Goal: Communication & Community: Answer question/provide support

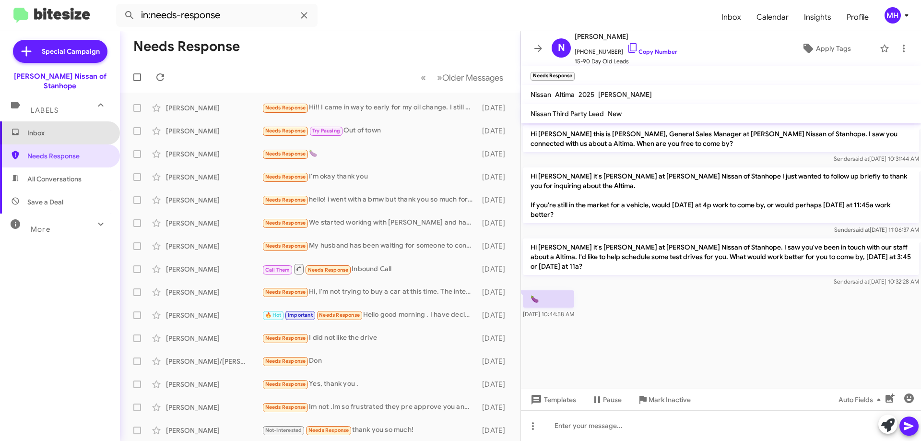
click at [63, 128] on span "Inbox" at bounding box center [68, 133] width 82 height 10
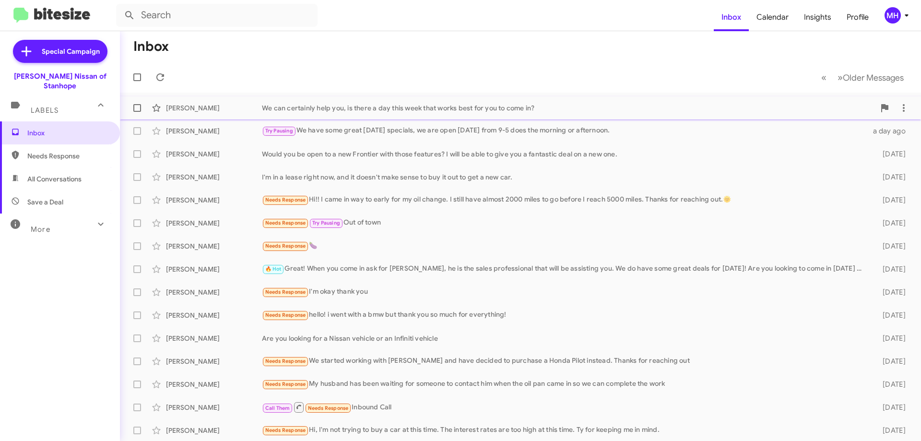
click at [362, 106] on div "We can certainly help you, is there a day this week that works best for you to …" at bounding box center [568, 108] width 613 height 10
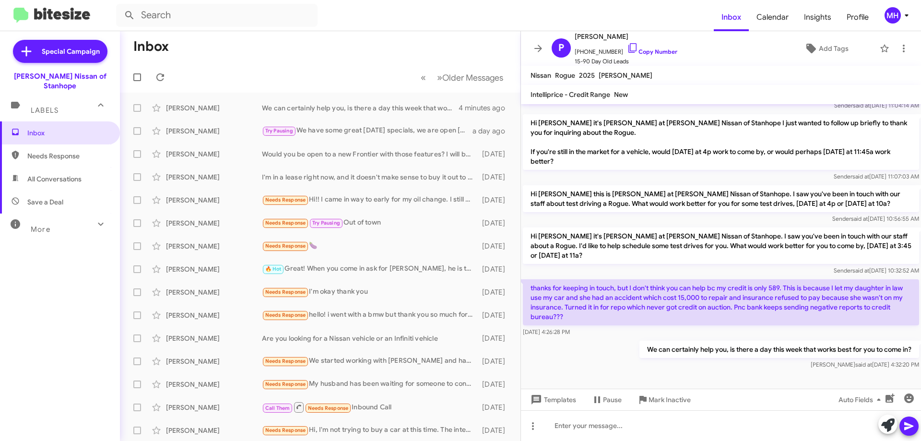
scroll to position [404, 0]
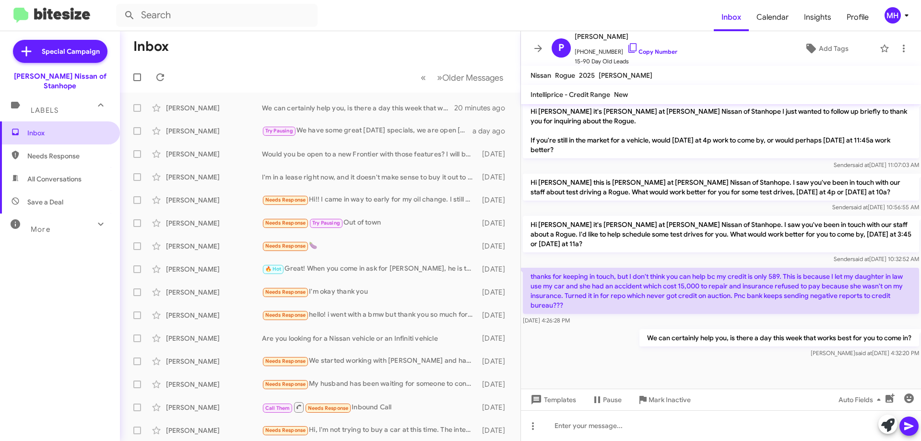
click at [62, 121] on span "Inbox" at bounding box center [60, 132] width 120 height 23
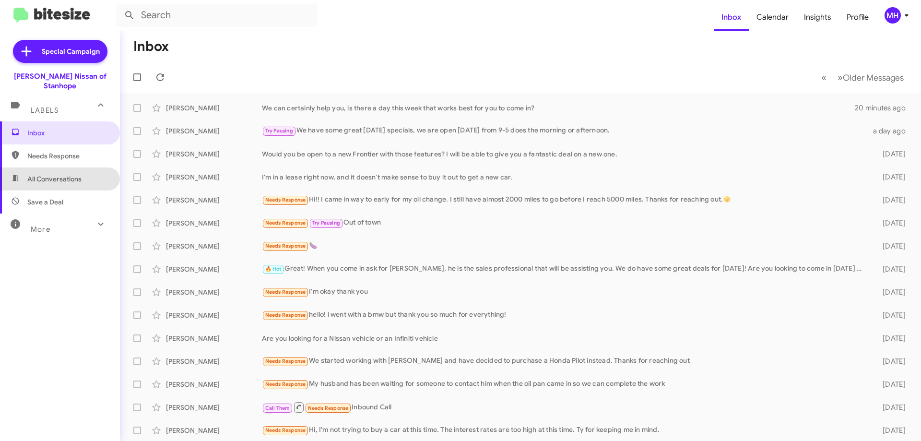
click at [62, 174] on span "All Conversations" at bounding box center [54, 179] width 54 height 10
type input "in:all-conversations"
